Goal: Information Seeking & Learning: Learn about a topic

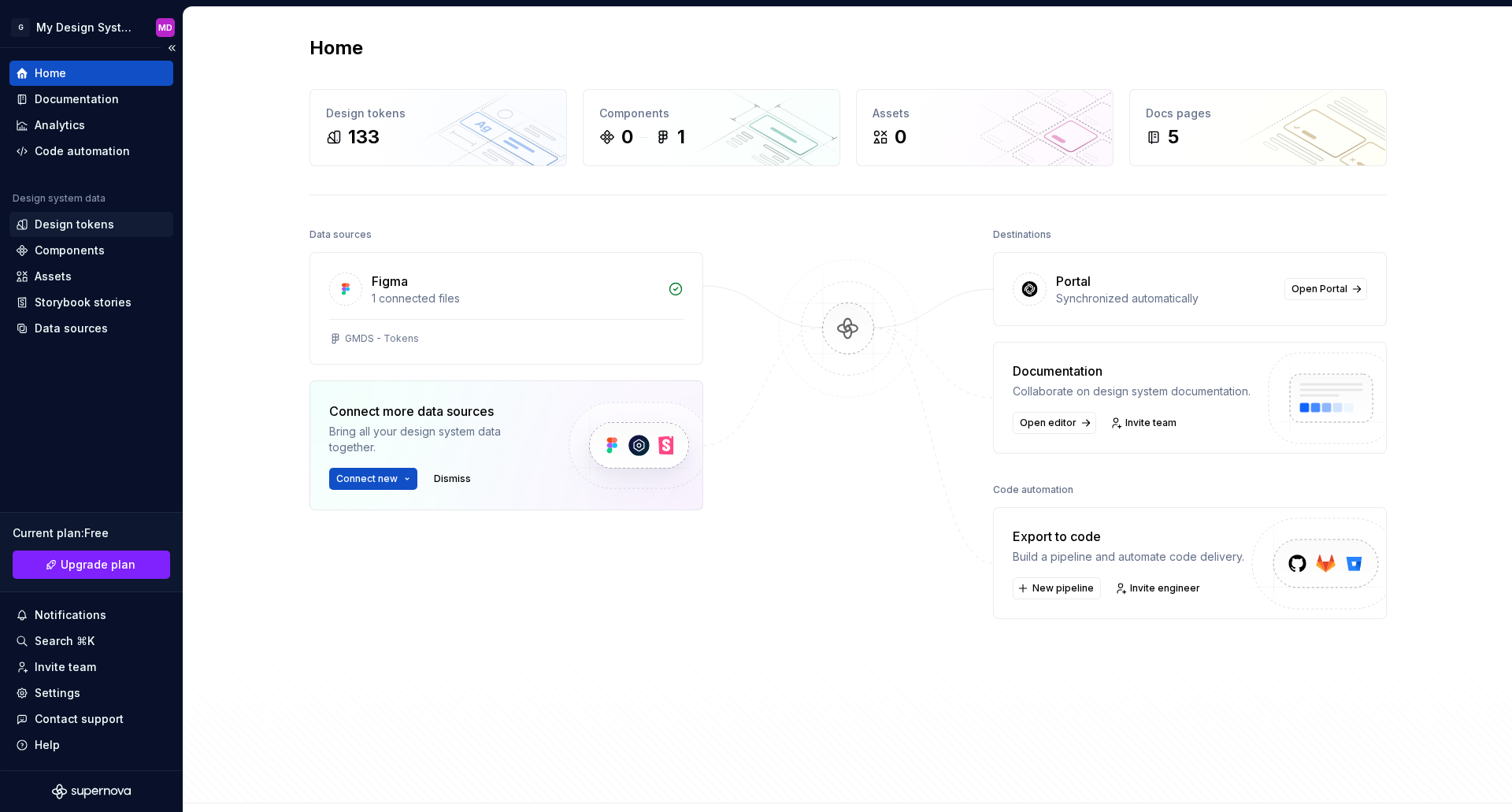
click at [89, 224] on div "Design tokens" at bounding box center [75, 224] width 80 height 15
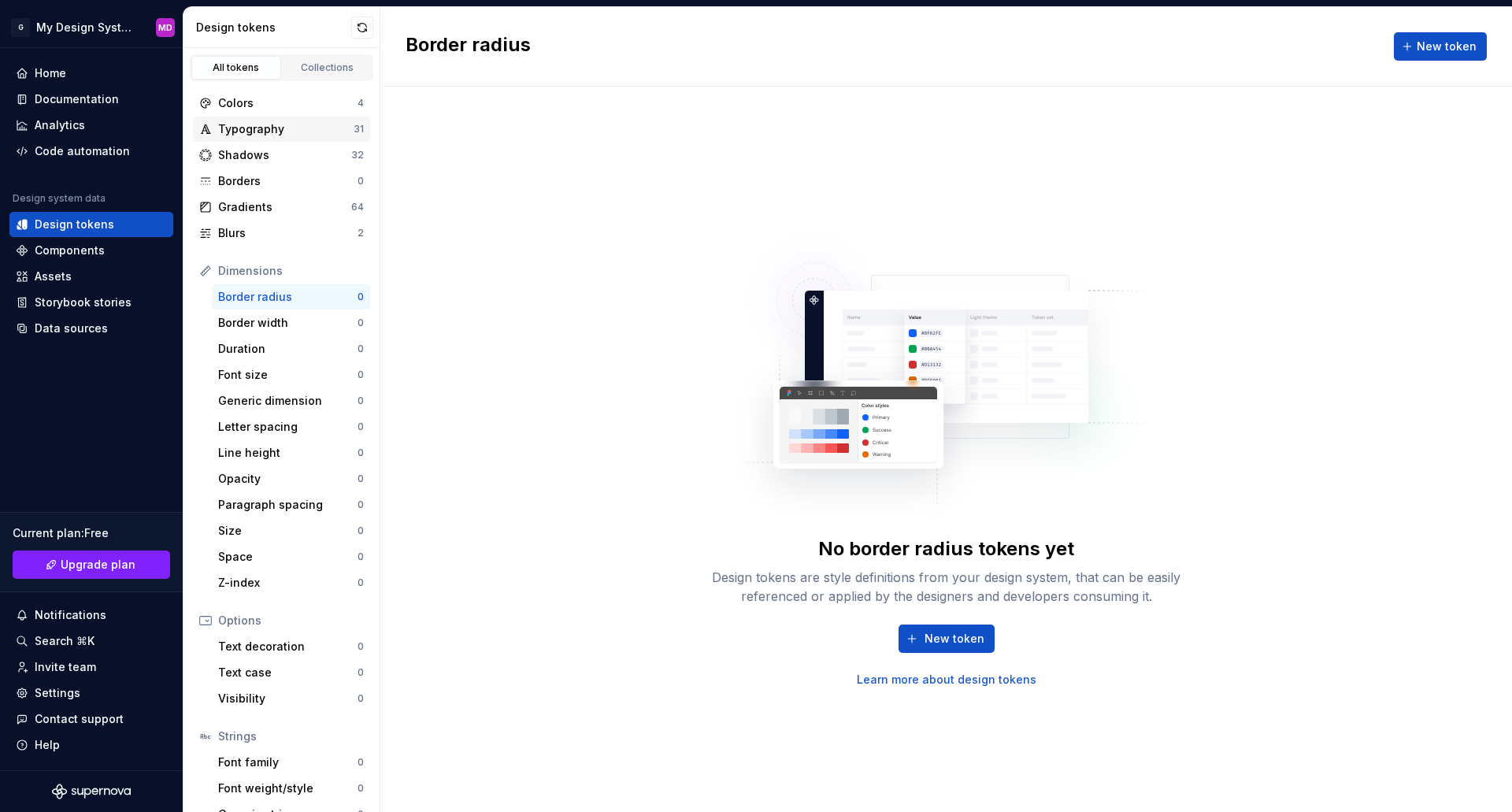
click at [244, 129] on div "Typography" at bounding box center [286, 129] width 135 height 15
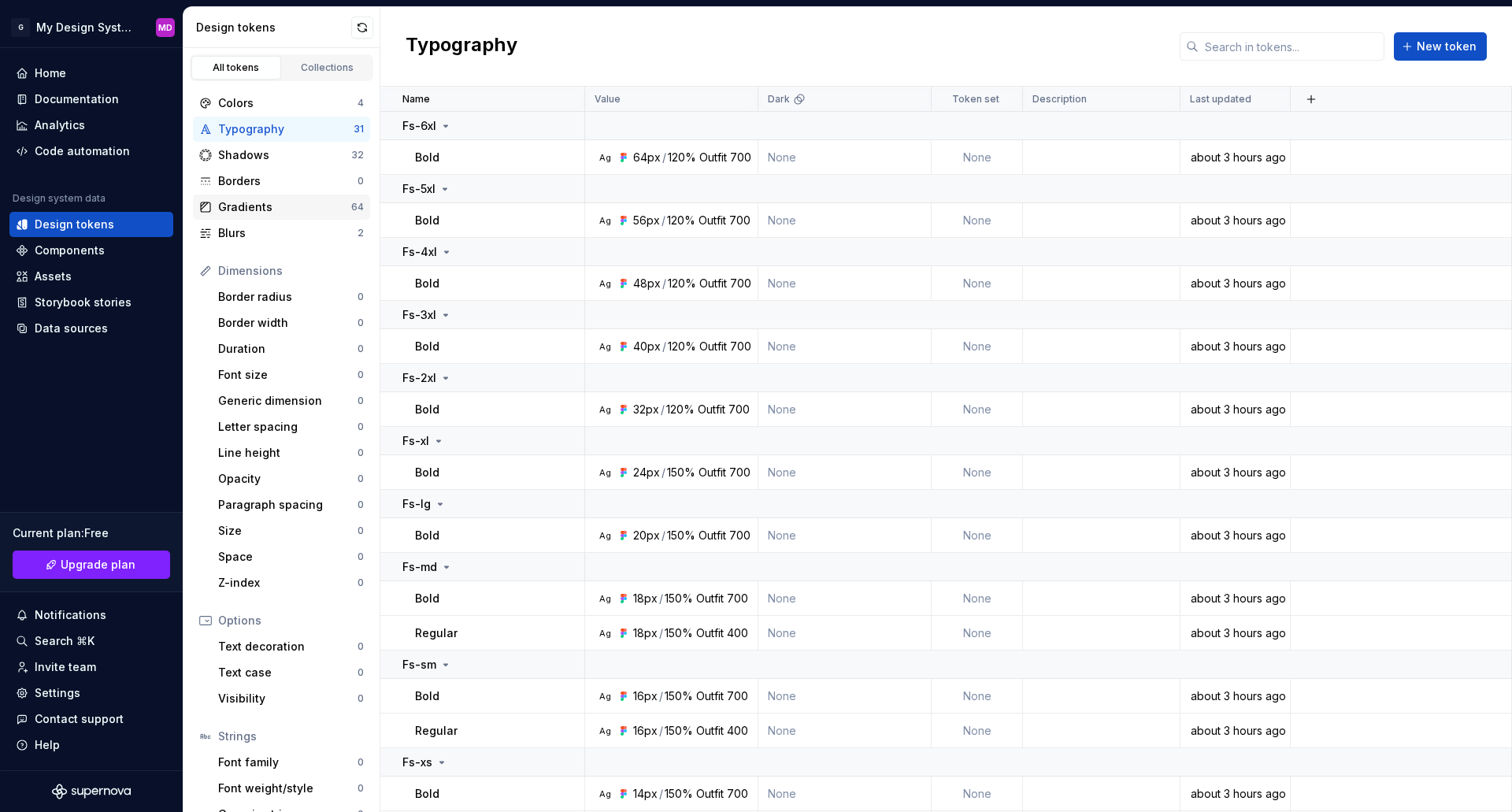
click at [244, 209] on div "Gradients" at bounding box center [284, 207] width 133 height 15
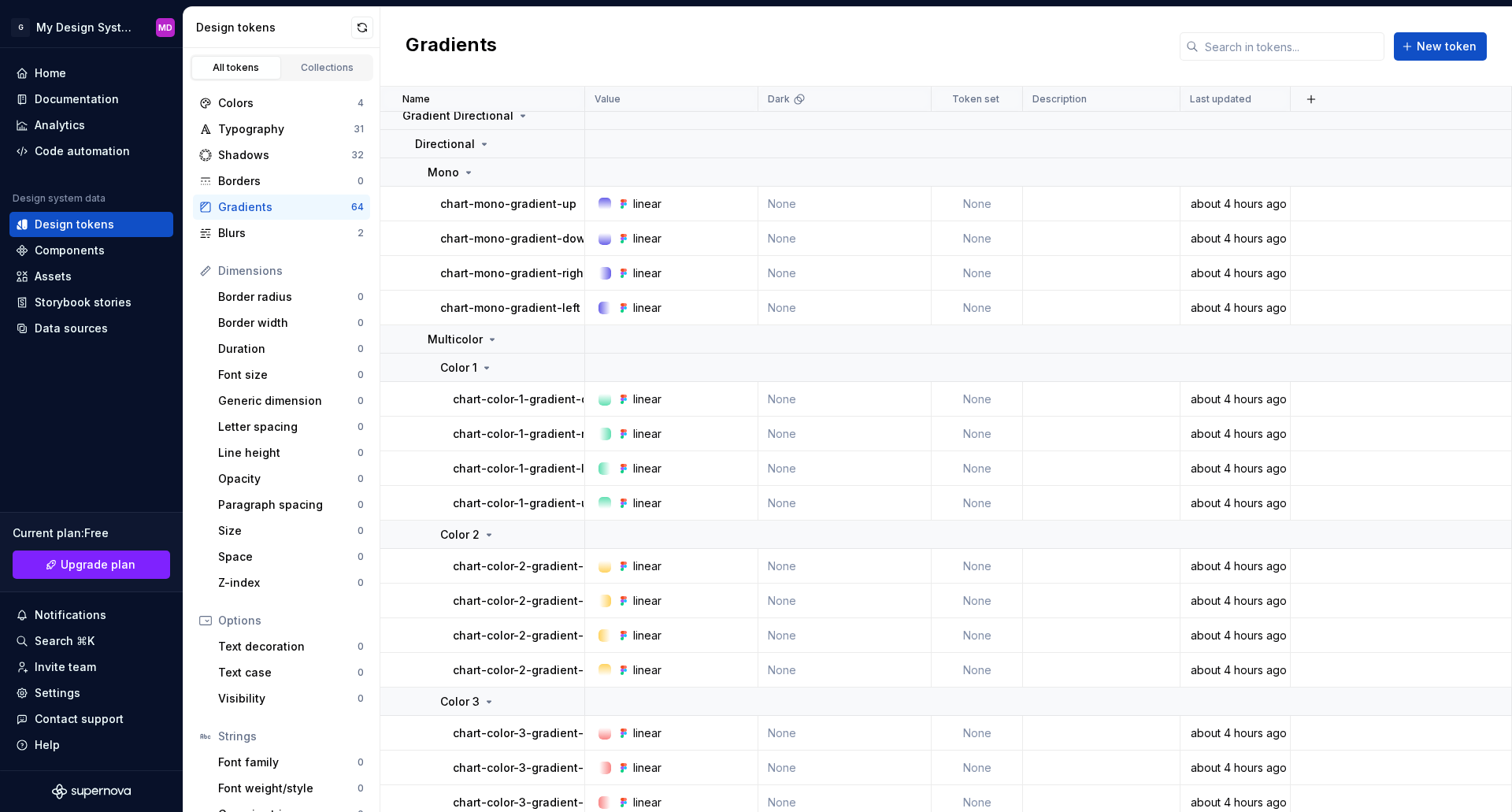
scroll to position [472, 0]
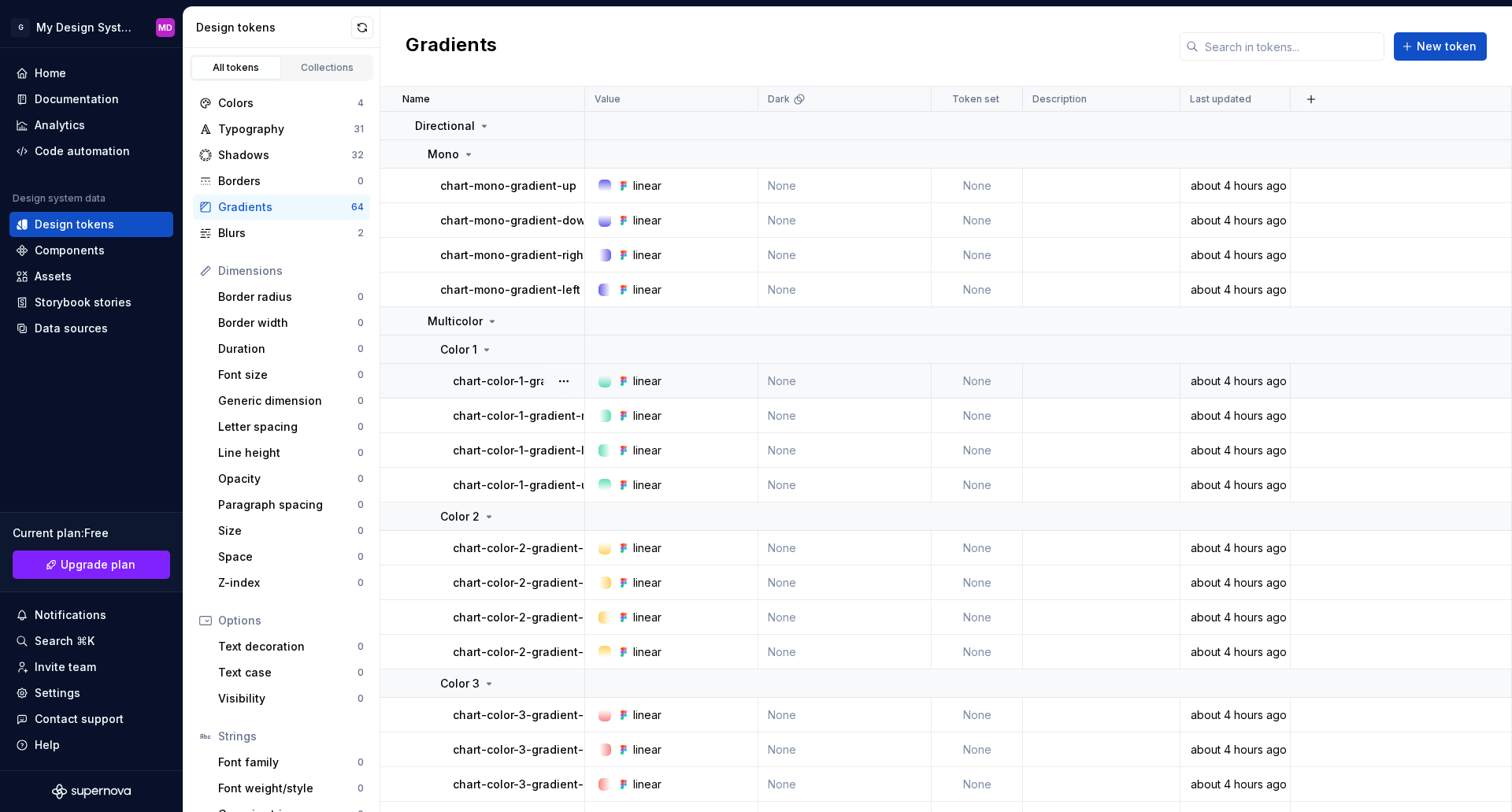
click at [642, 375] on div "linear" at bounding box center [647, 380] width 29 height 15
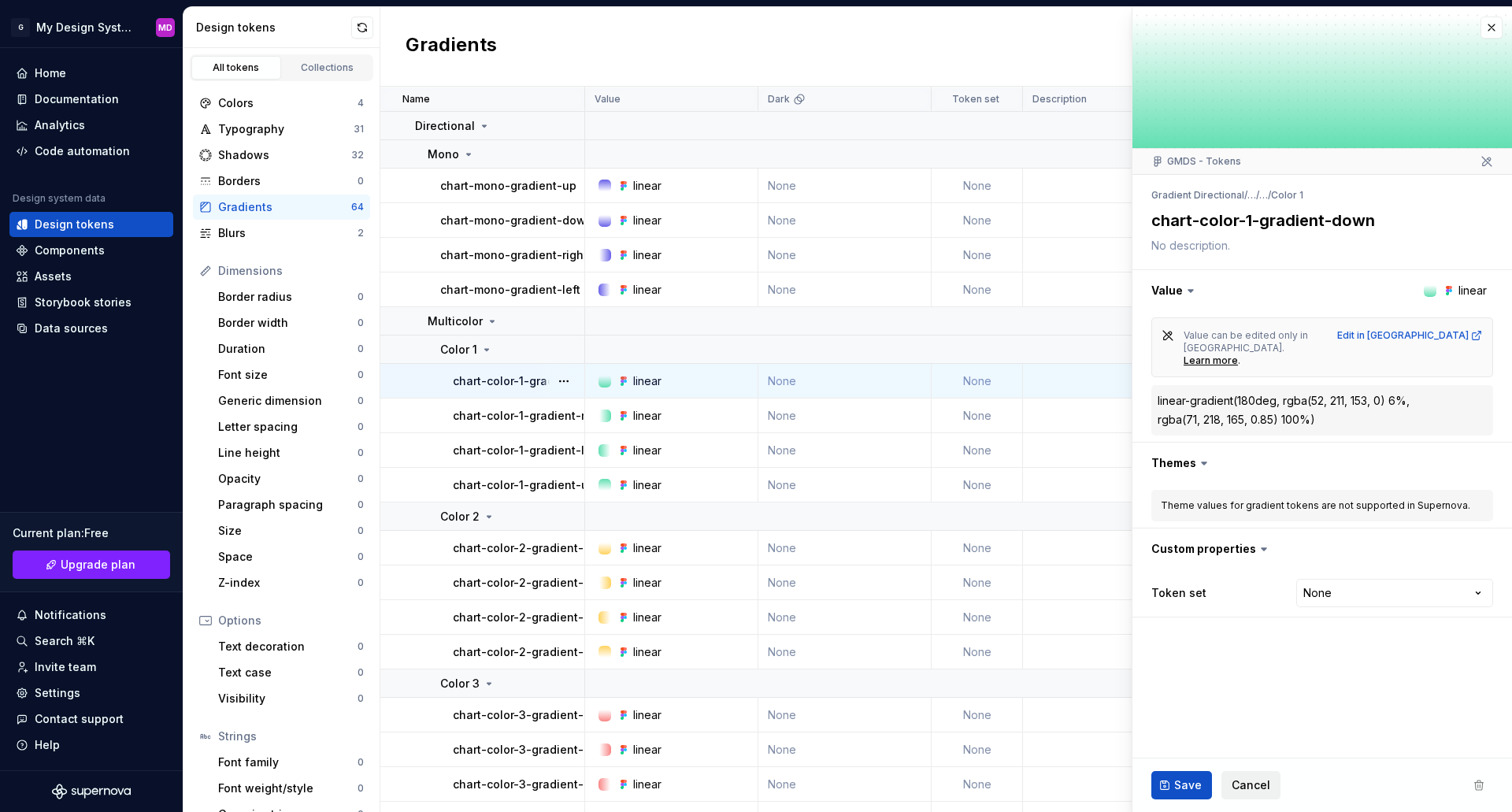
click at [1269, 784] on button "Cancel" at bounding box center [1250, 784] width 59 height 29
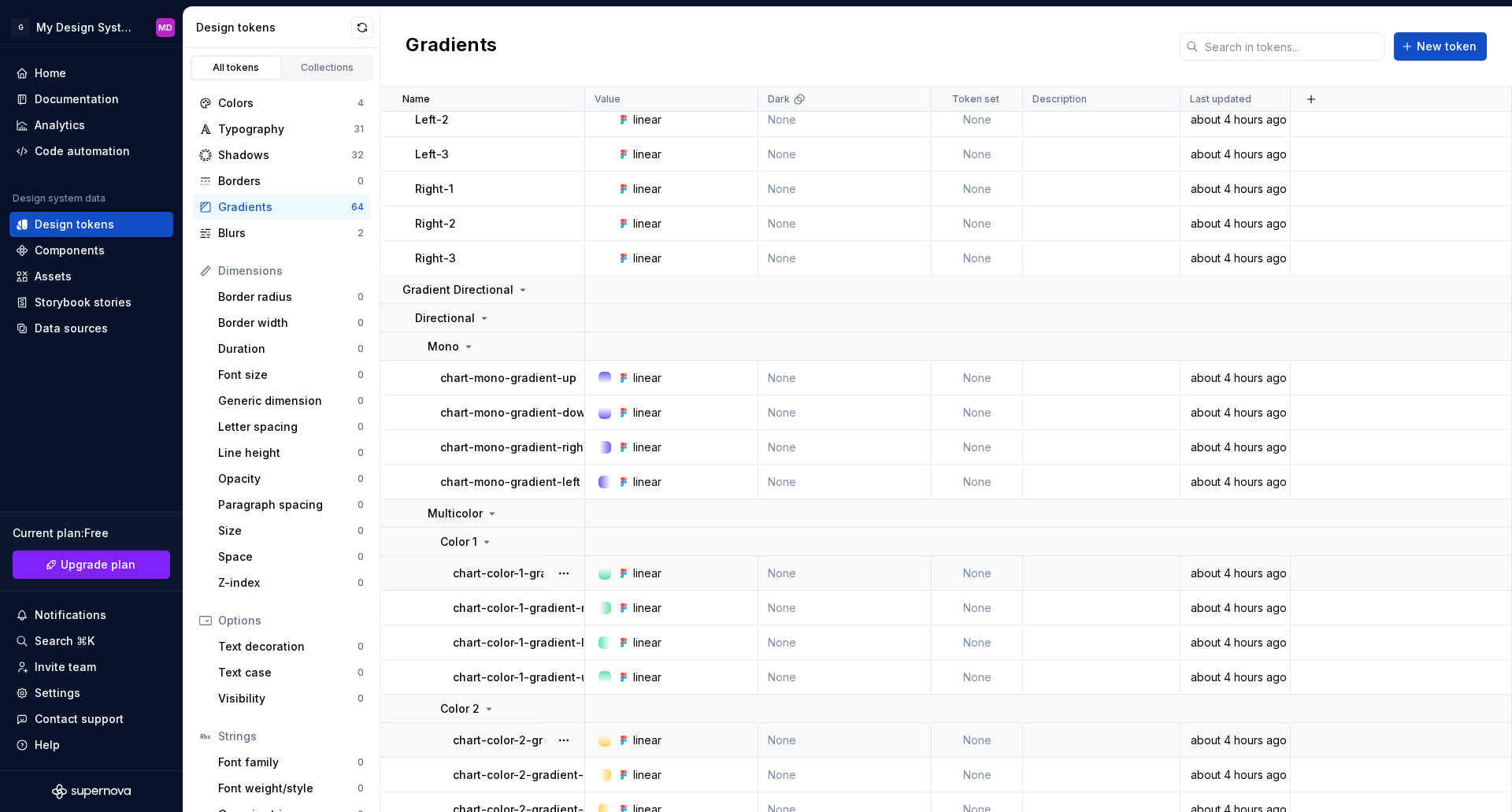
scroll to position [236, 0]
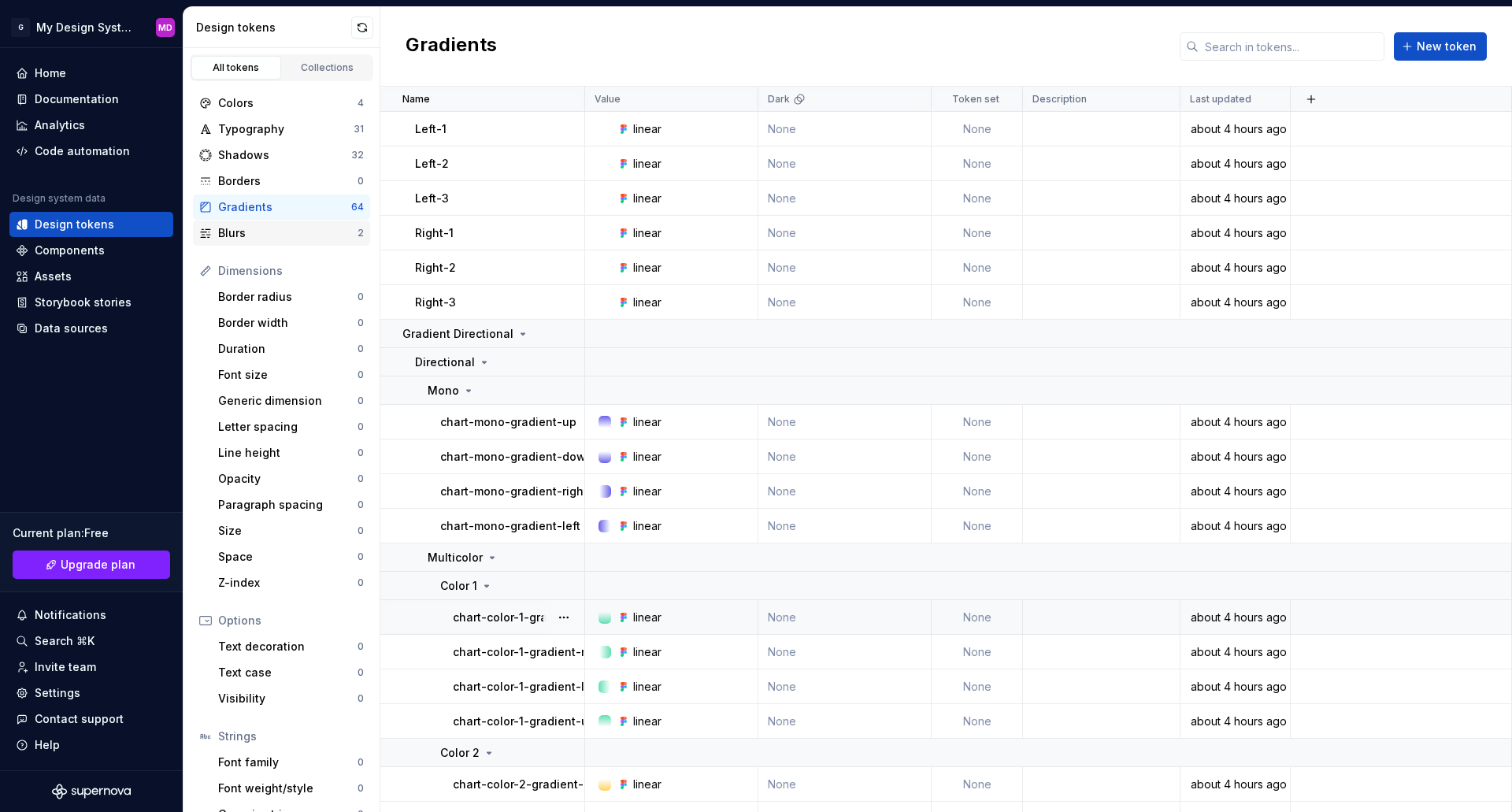
click at [237, 236] on div "Blurs" at bounding box center [288, 232] width 139 height 15
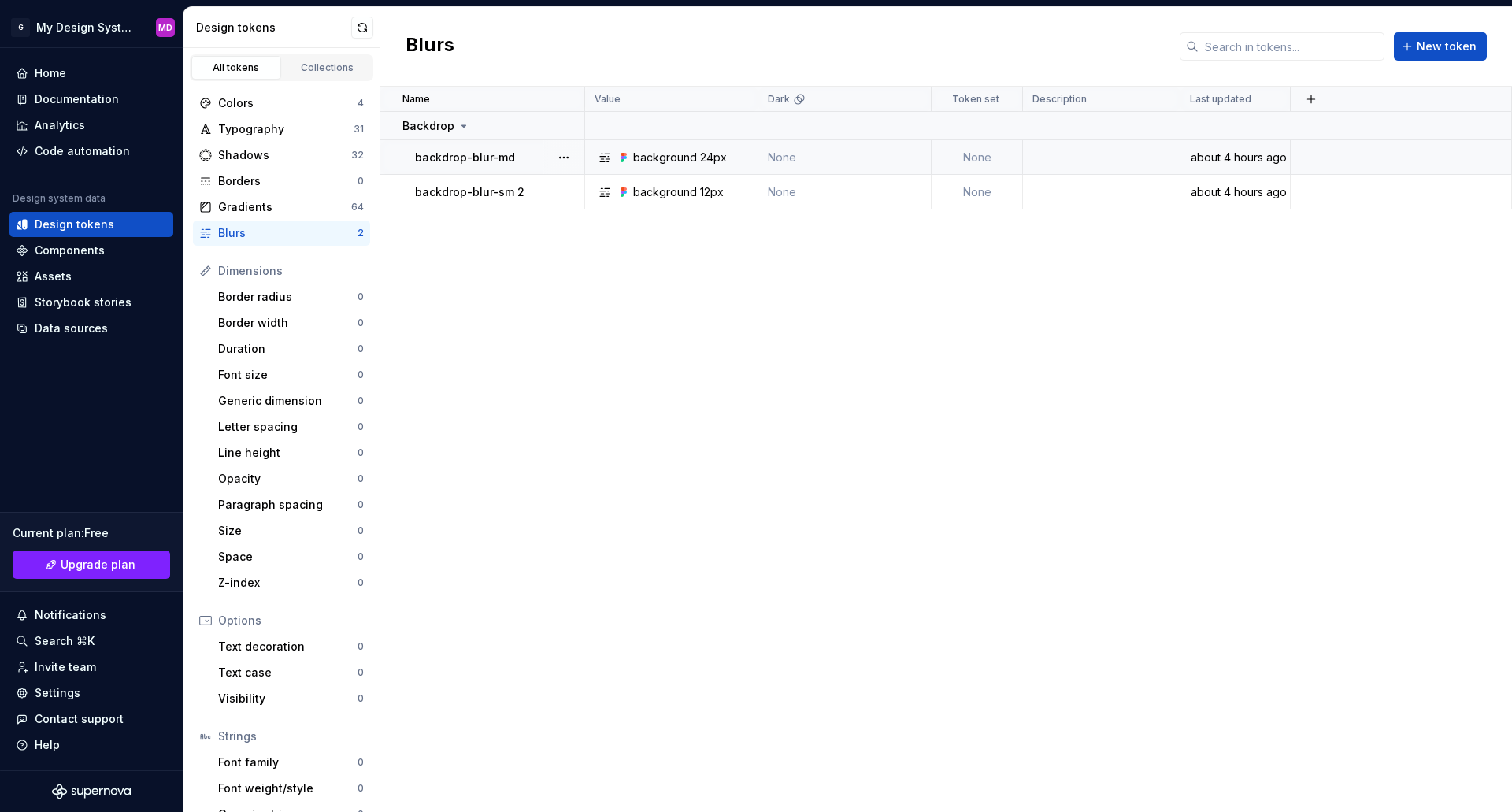
click at [634, 153] on div "background" at bounding box center [665, 157] width 64 height 15
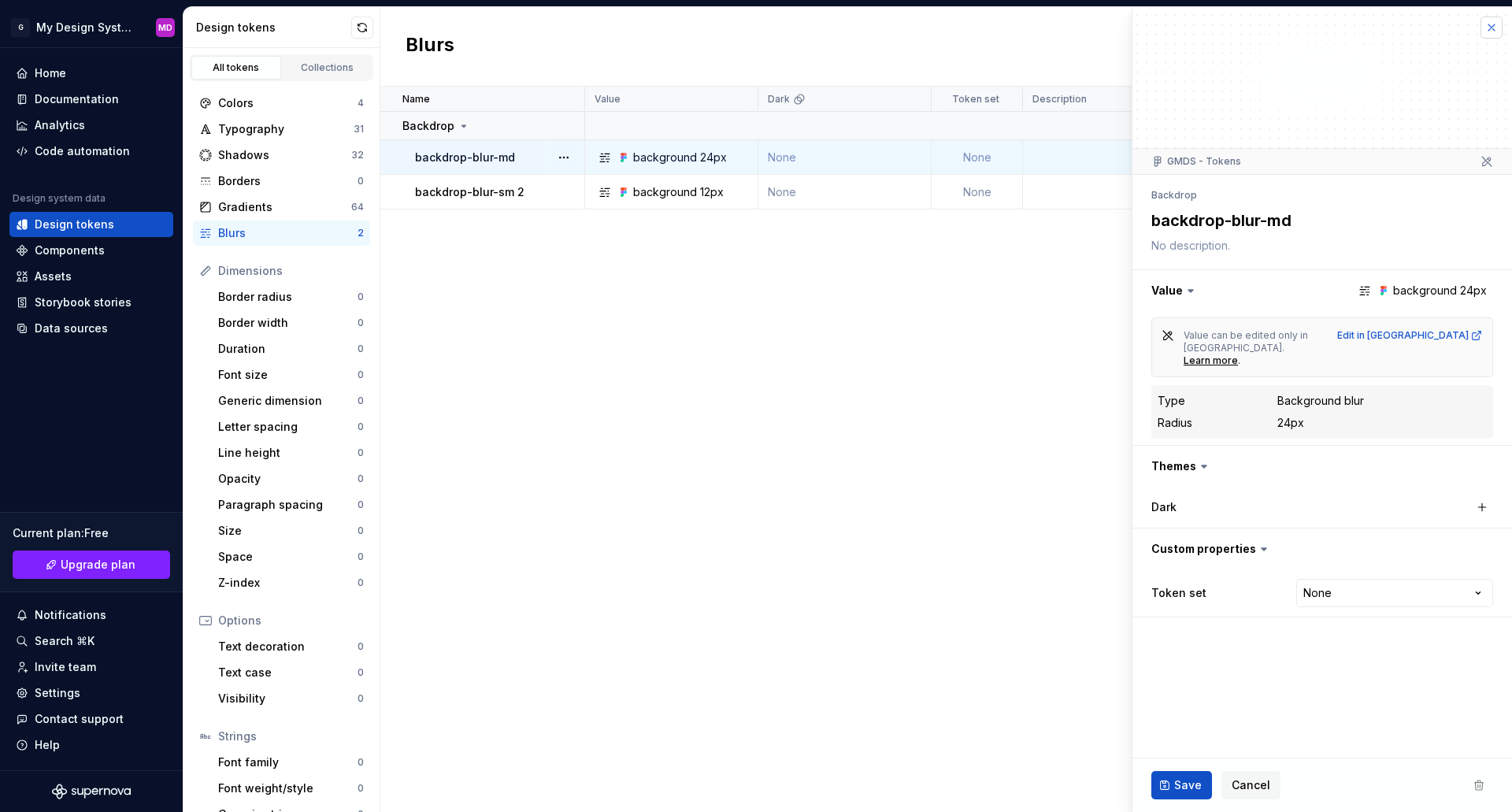
click at [1497, 27] on button "button" at bounding box center [1491, 27] width 22 height 22
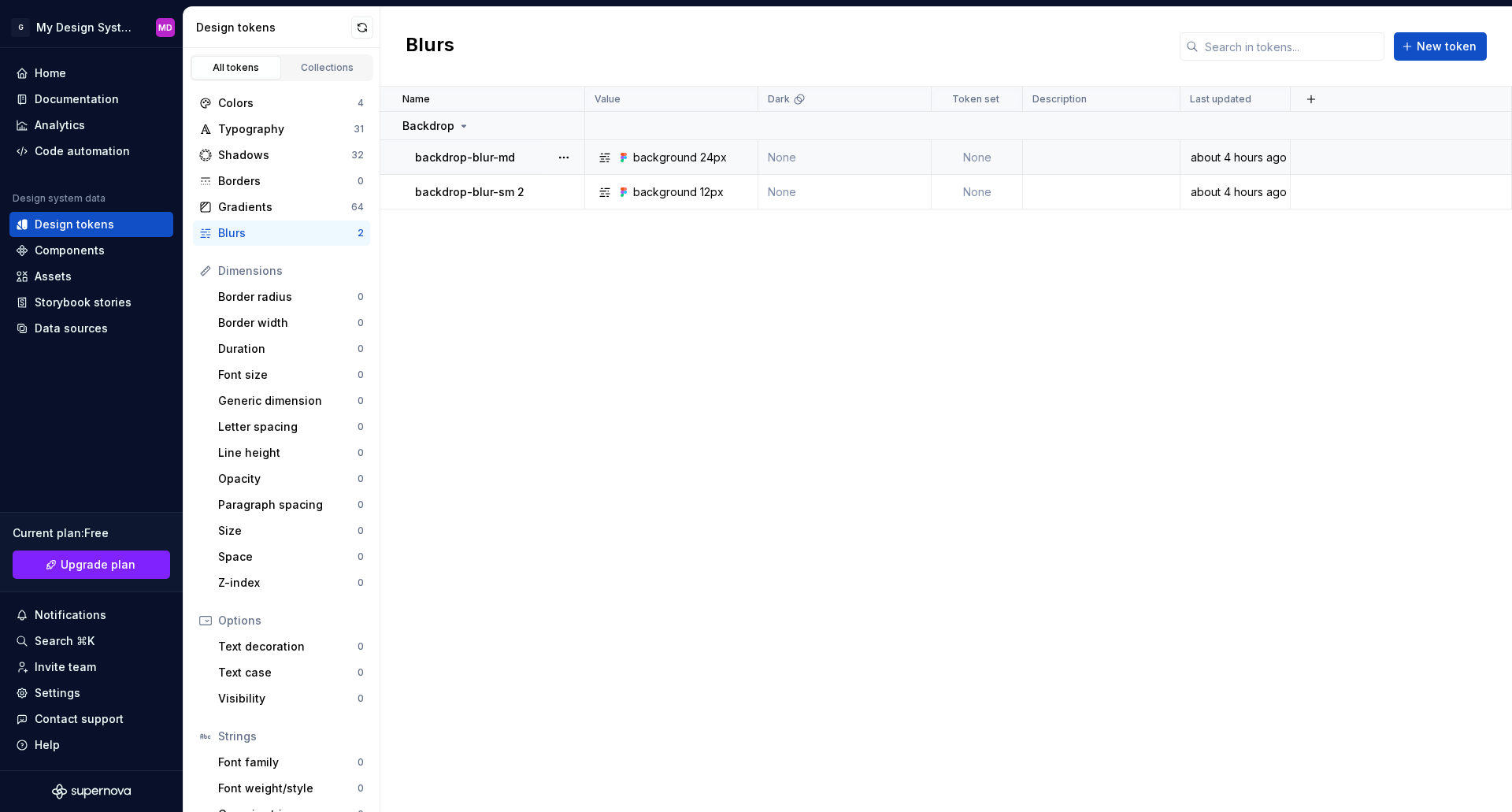
click at [780, 586] on div "Name Value Dark Token set Description Last updated Backdrop backdrop-blur-md ba…" at bounding box center [946, 449] width 1132 height 725
click at [278, 159] on div "Shadows" at bounding box center [284, 155] width 133 height 15
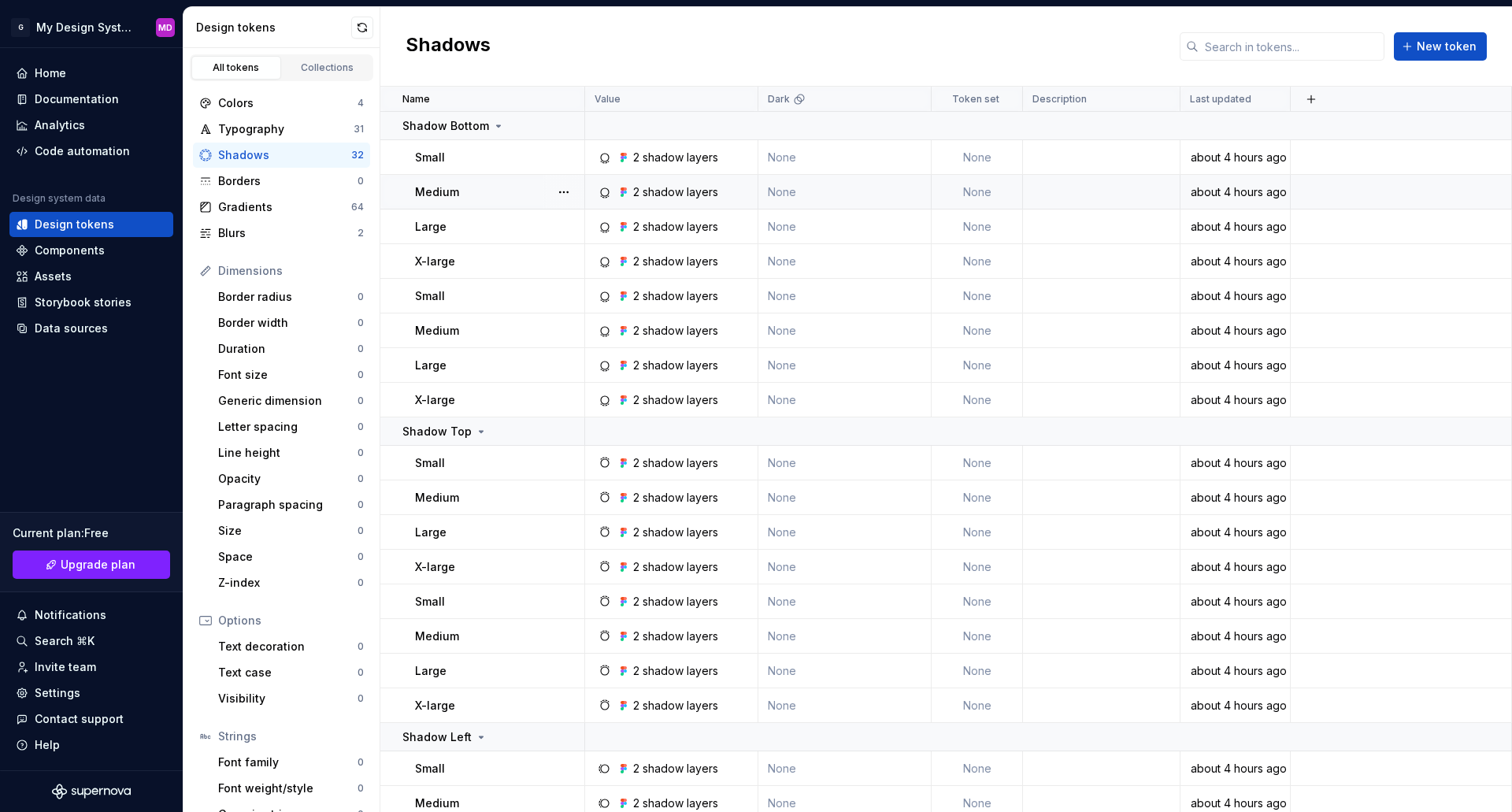
click at [682, 196] on div "2 shadow layers" at bounding box center [675, 191] width 85 height 15
type textarea "*"
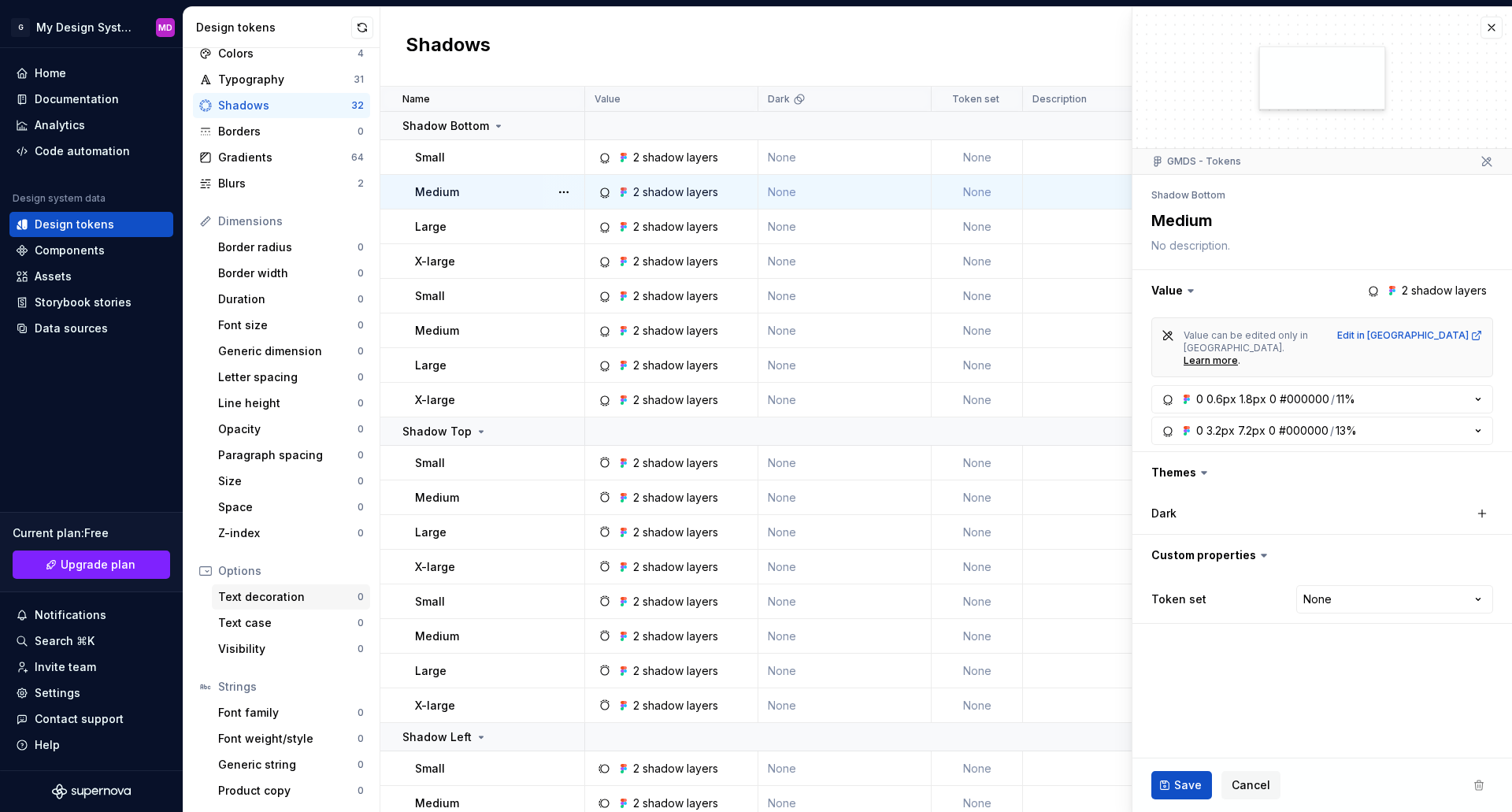
scroll to position [50, 0]
click at [1497, 29] on button "button" at bounding box center [1491, 27] width 22 height 22
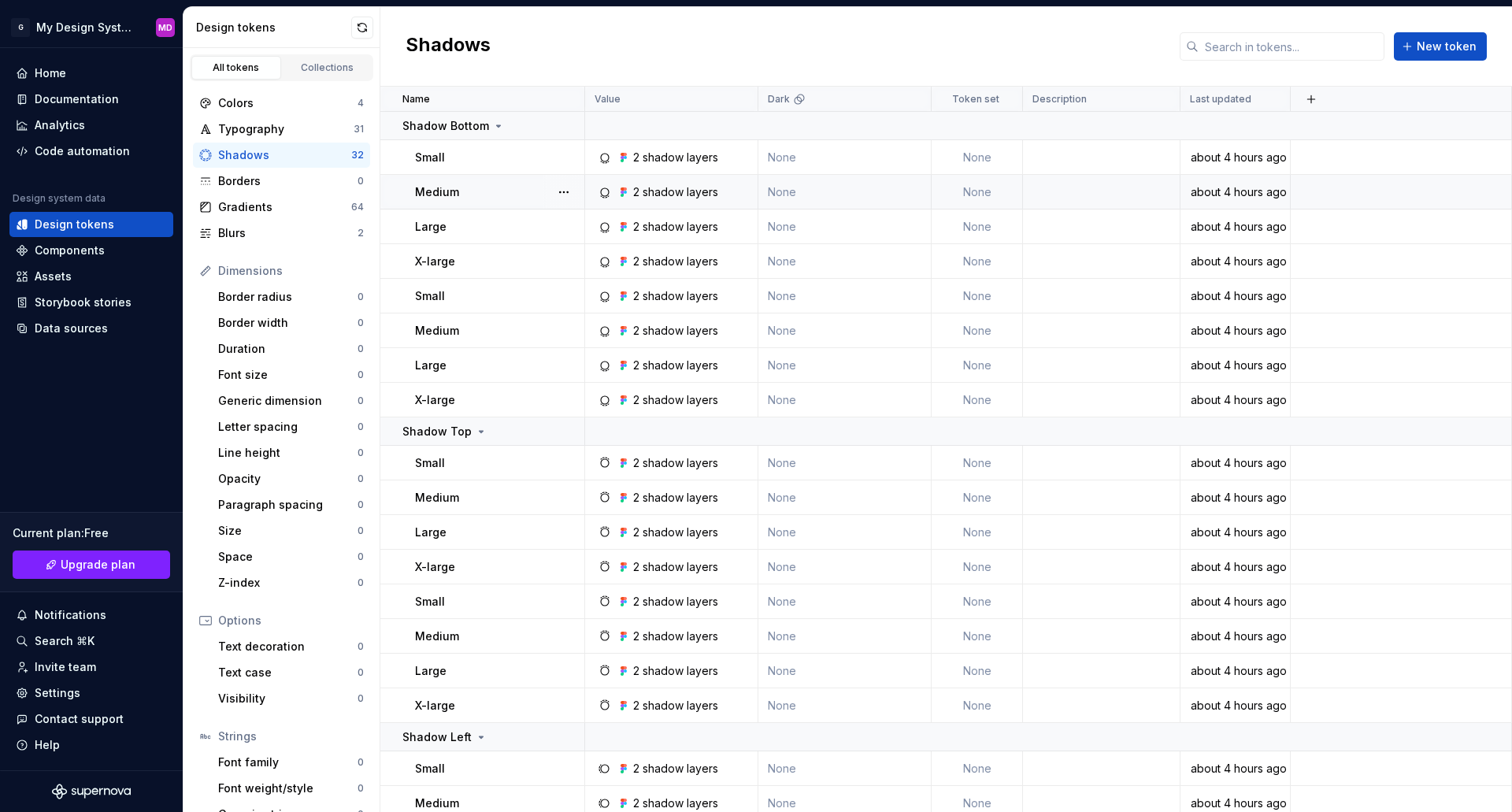
click at [792, 46] on div "Shadows New token" at bounding box center [946, 47] width 1132 height 80
click at [36, 437] on div "Home Documentation Analytics Code automation Design system data Design tokens C…" at bounding box center [91, 409] width 182 height 722
click at [84, 29] on html "G My Design System MD Home Documentation Analytics Code automation Design syste…" at bounding box center [756, 406] width 1512 height 812
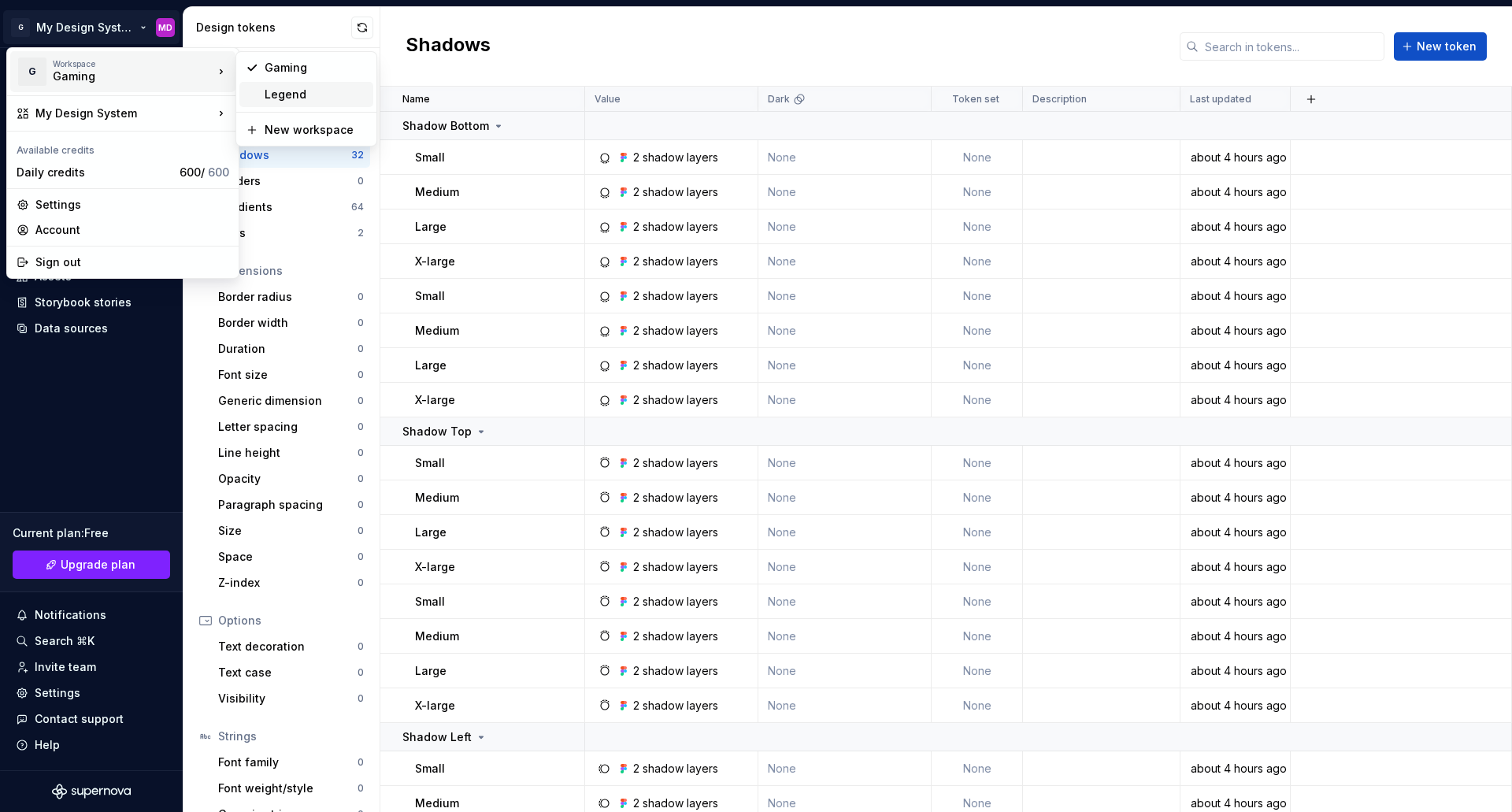
click at [326, 96] on div "Legend" at bounding box center [316, 94] width 103 height 15
